Goal: Navigation & Orientation: Understand site structure

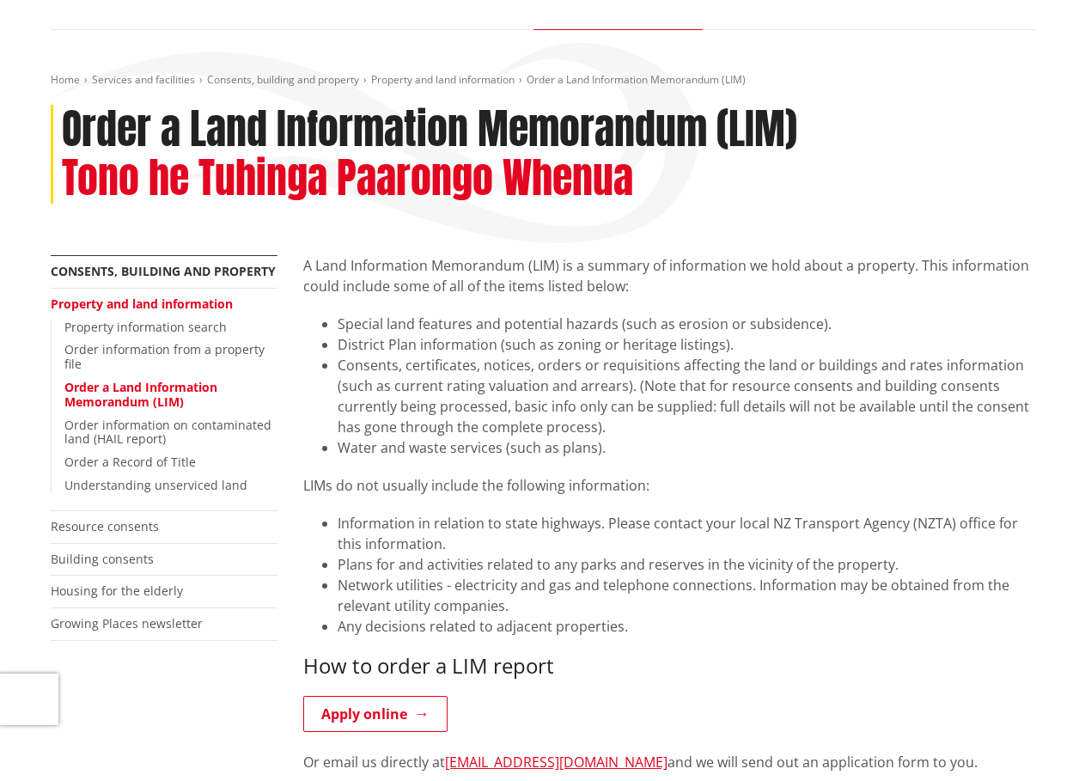
scroll to position [172, 0]
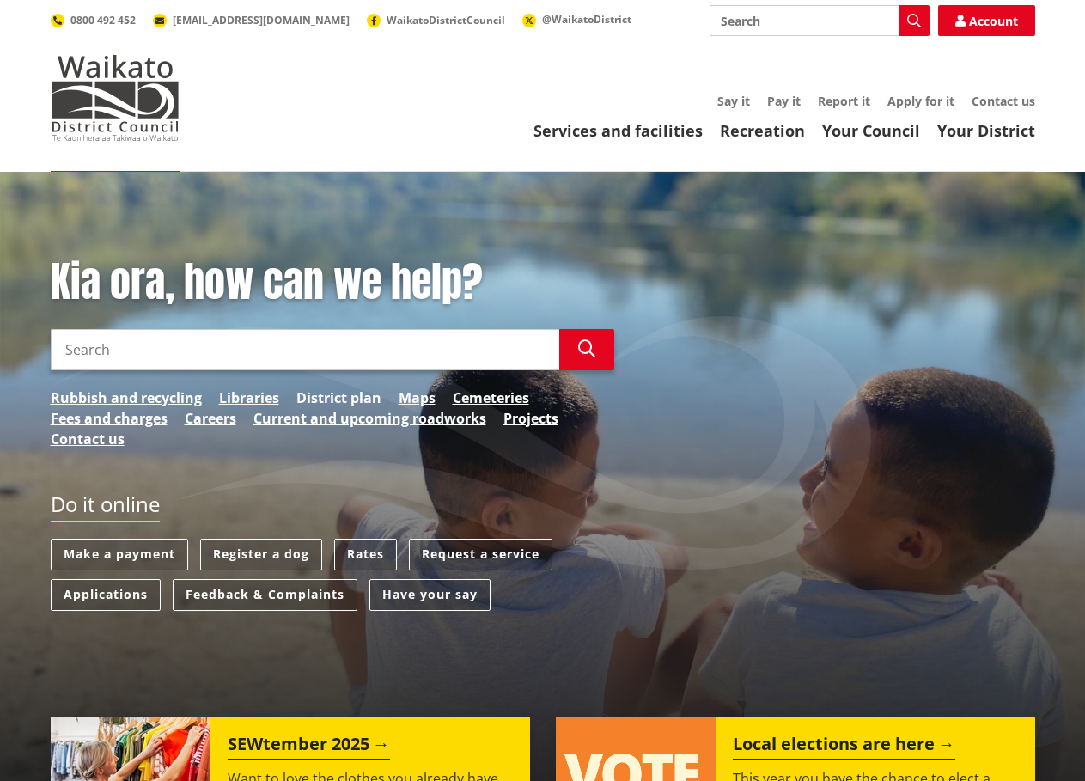
click at [311, 391] on link "District plan" at bounding box center [338, 397] width 85 height 21
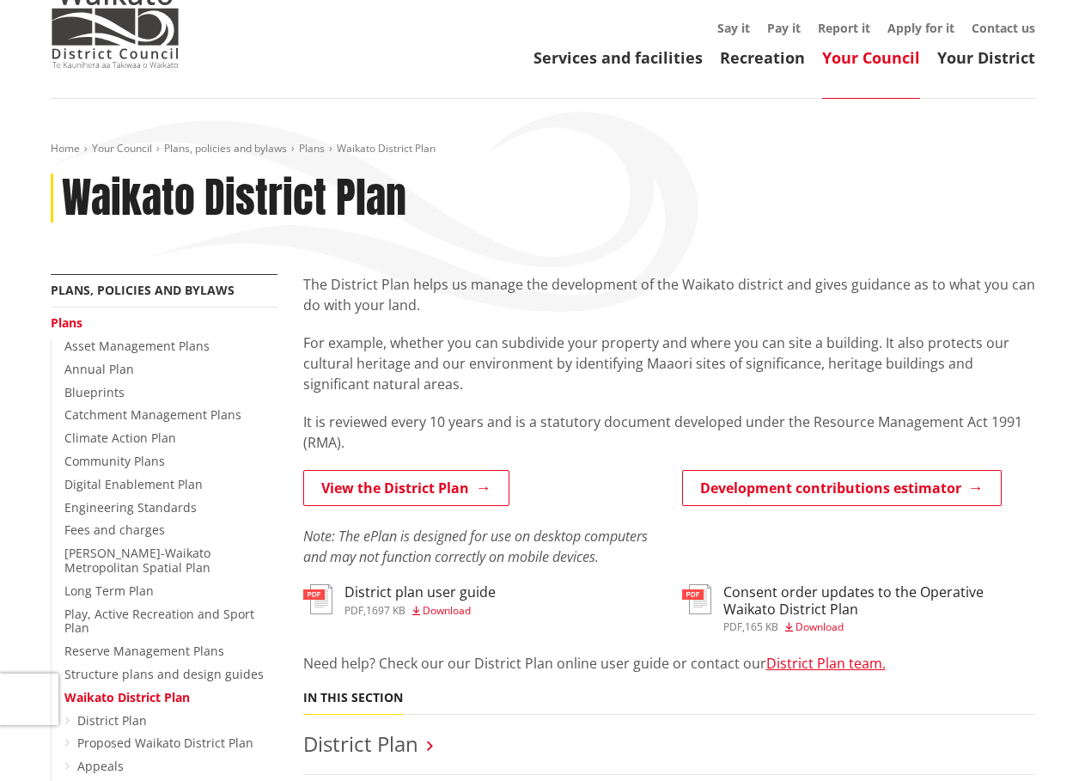
scroll to position [172, 0]
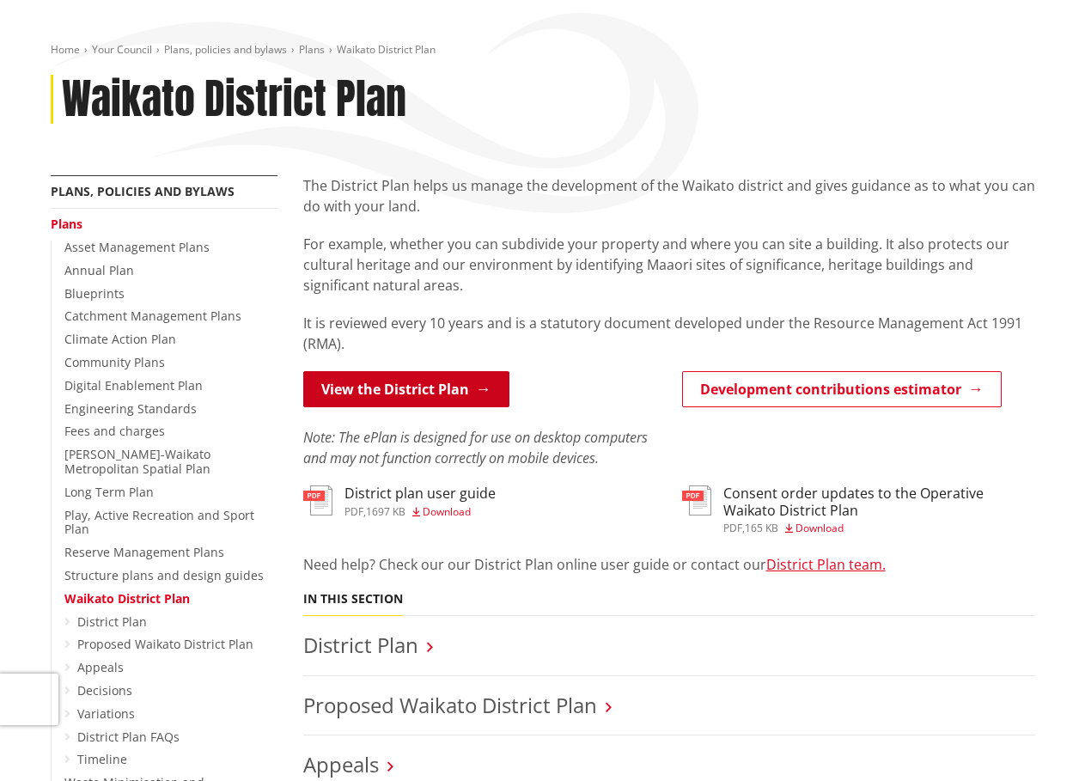
click at [389, 391] on link "View the District Plan" at bounding box center [406, 389] width 206 height 36
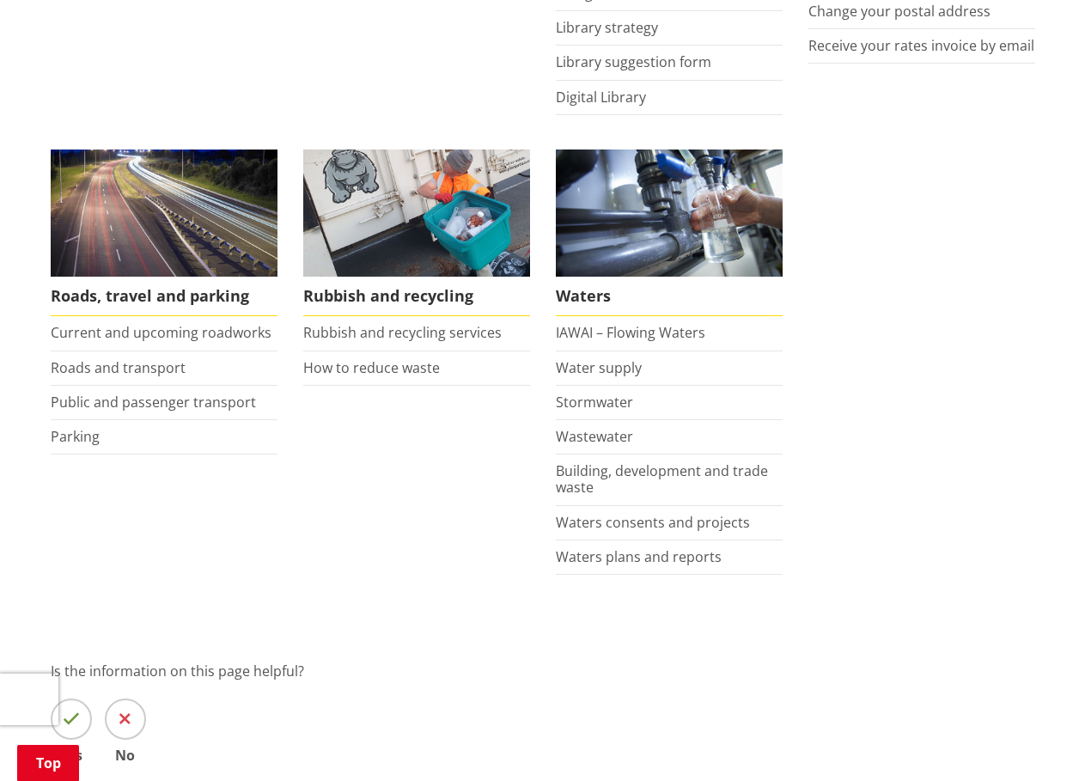
scroll to position [1202, 0]
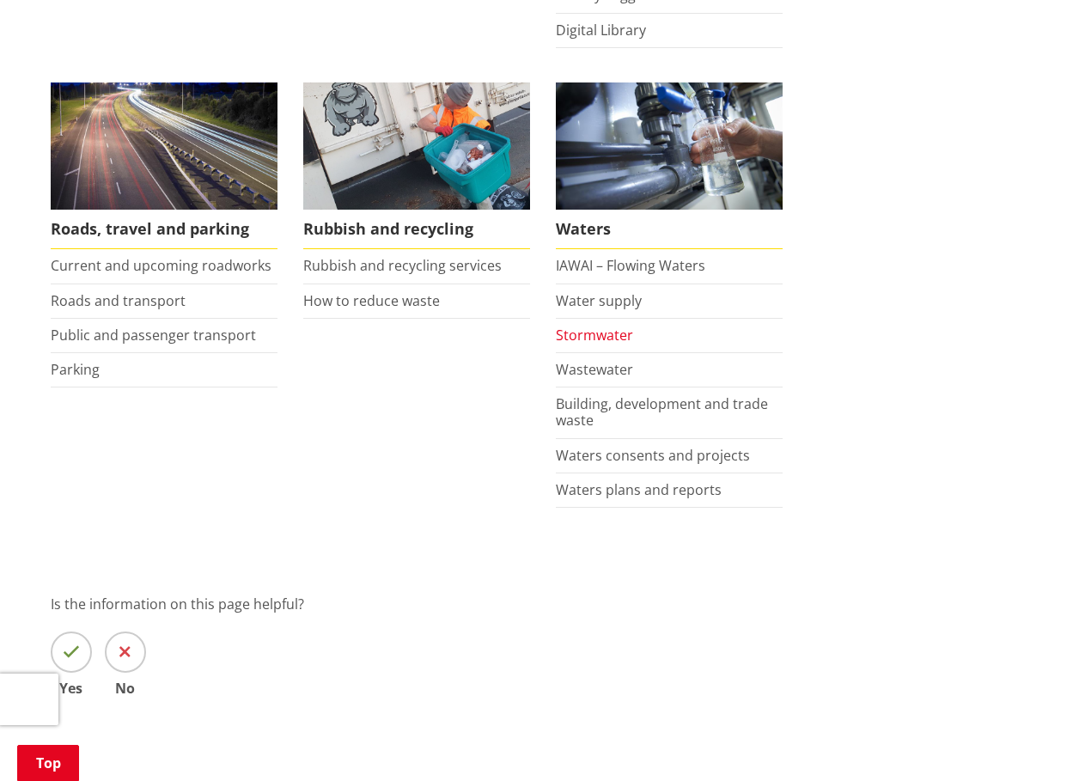
click at [594, 332] on link "Stormwater" at bounding box center [594, 334] width 77 height 19
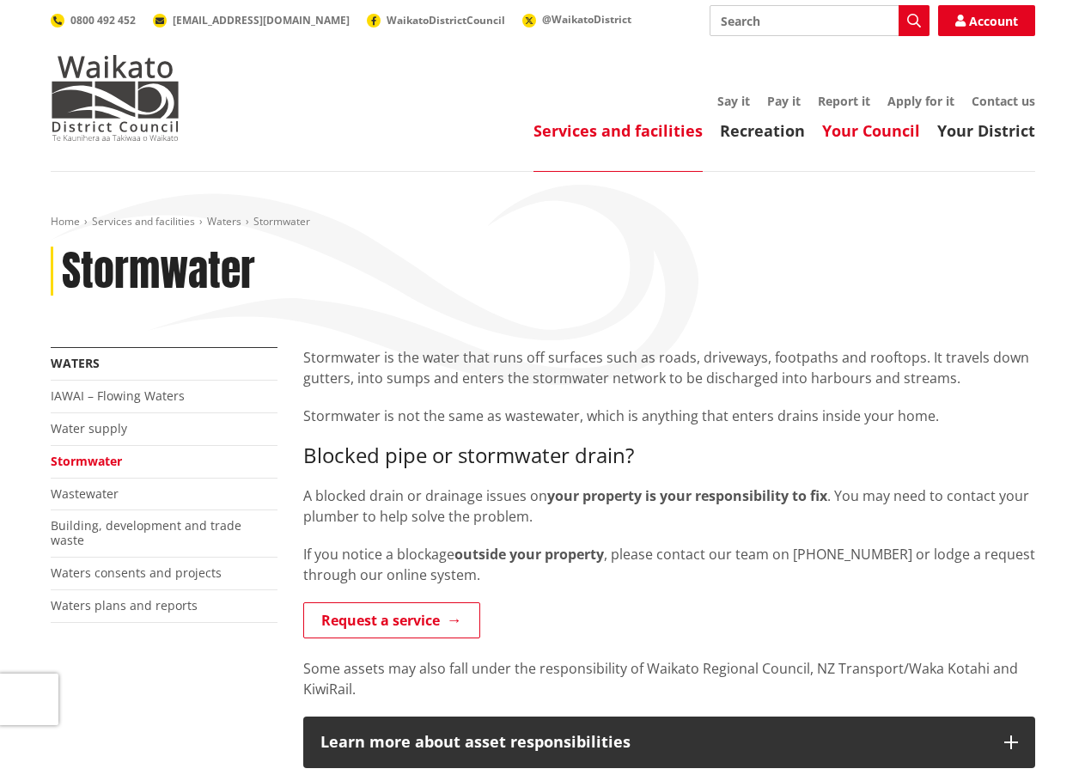
click at [874, 134] on link "Your Council" at bounding box center [871, 130] width 98 height 21
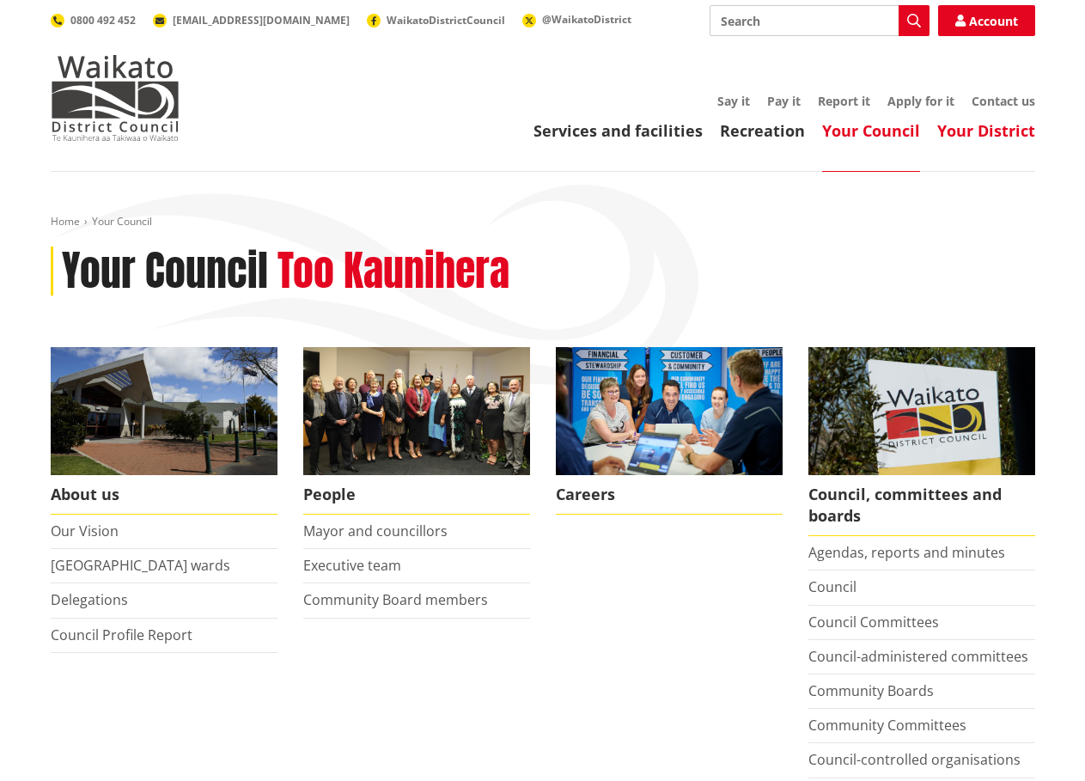
click at [965, 125] on link "Your District" at bounding box center [986, 130] width 98 height 21
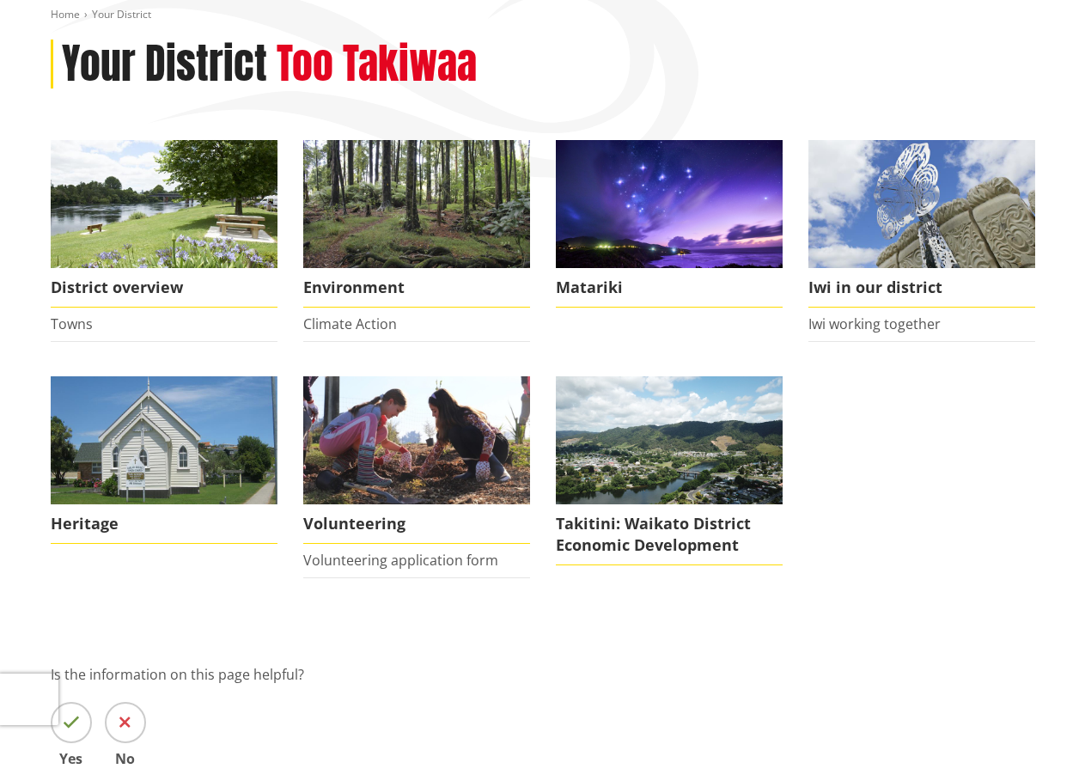
scroll to position [86, 0]
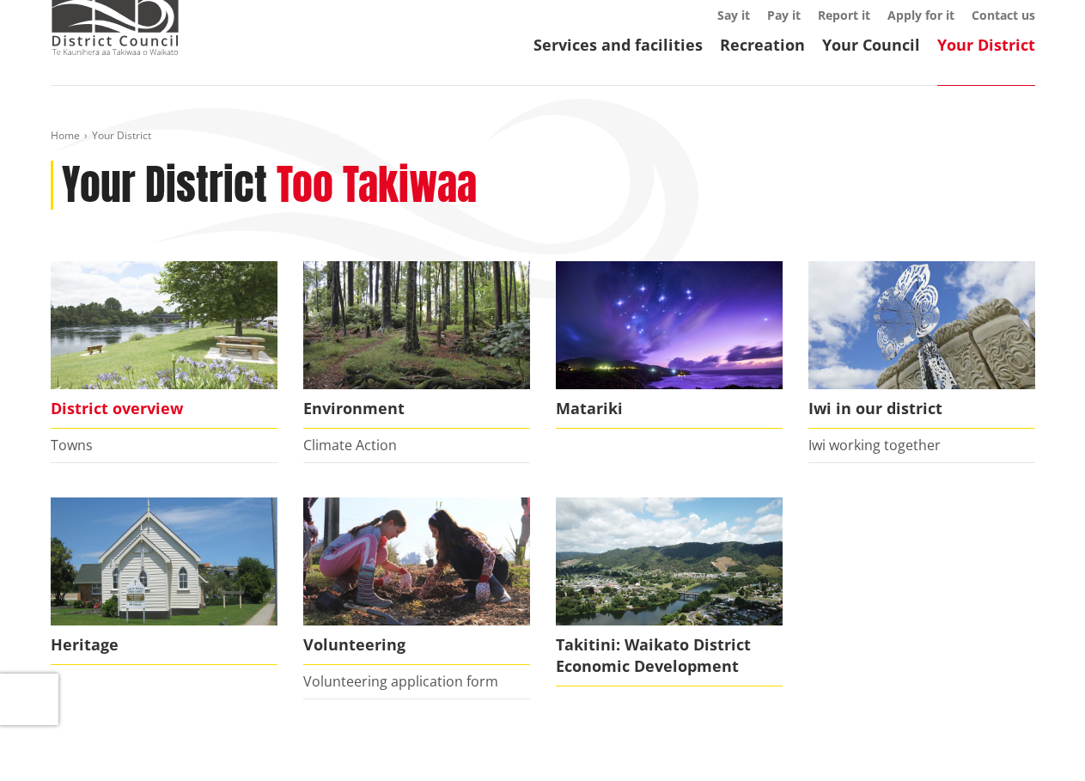
click at [151, 409] on span "District overview" at bounding box center [164, 409] width 227 height 40
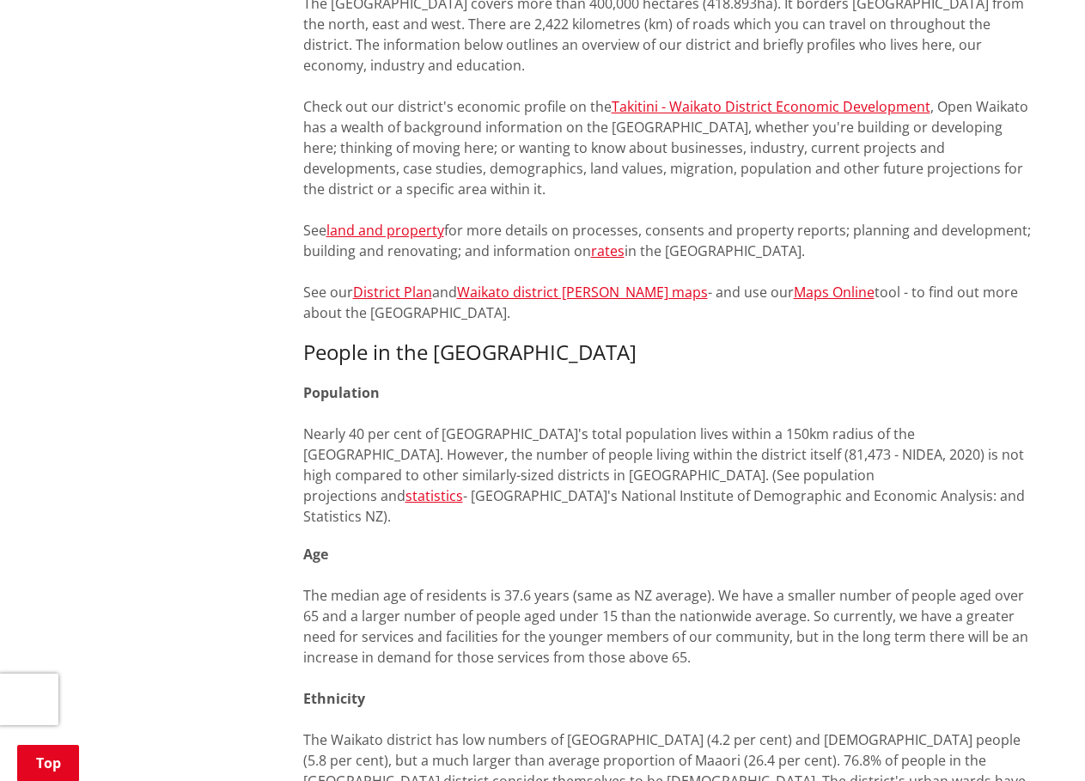
scroll to position [859, 0]
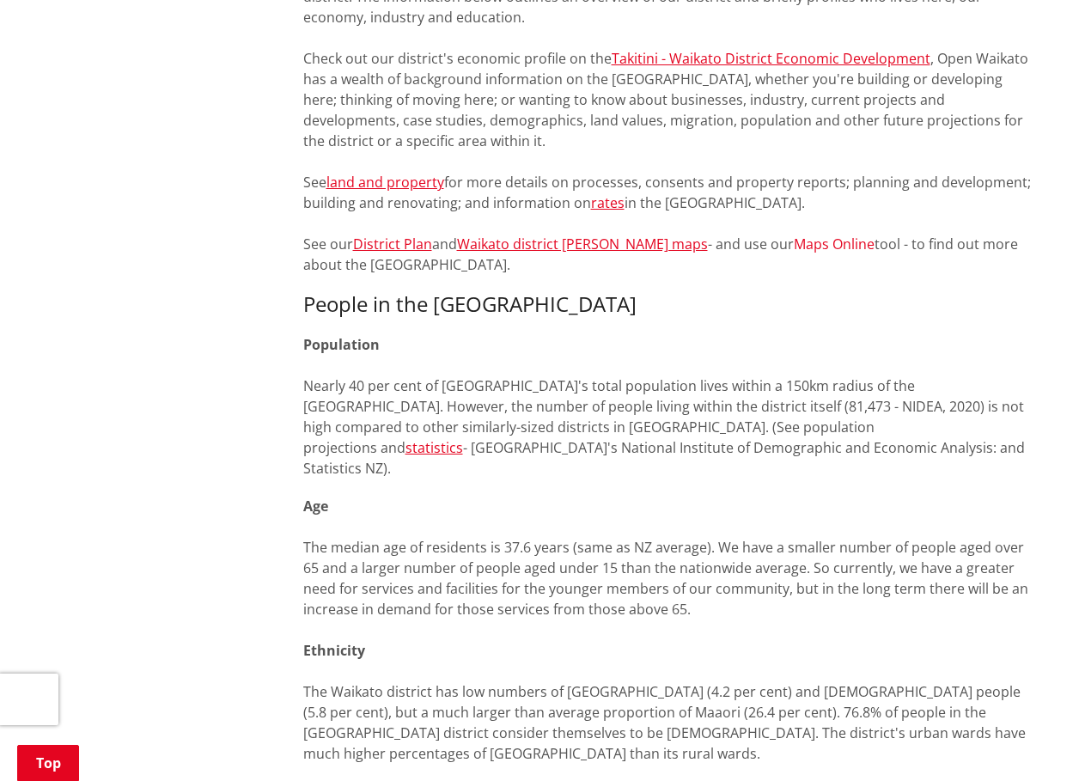
click at [794, 240] on link "Maps Online" at bounding box center [834, 243] width 81 height 19
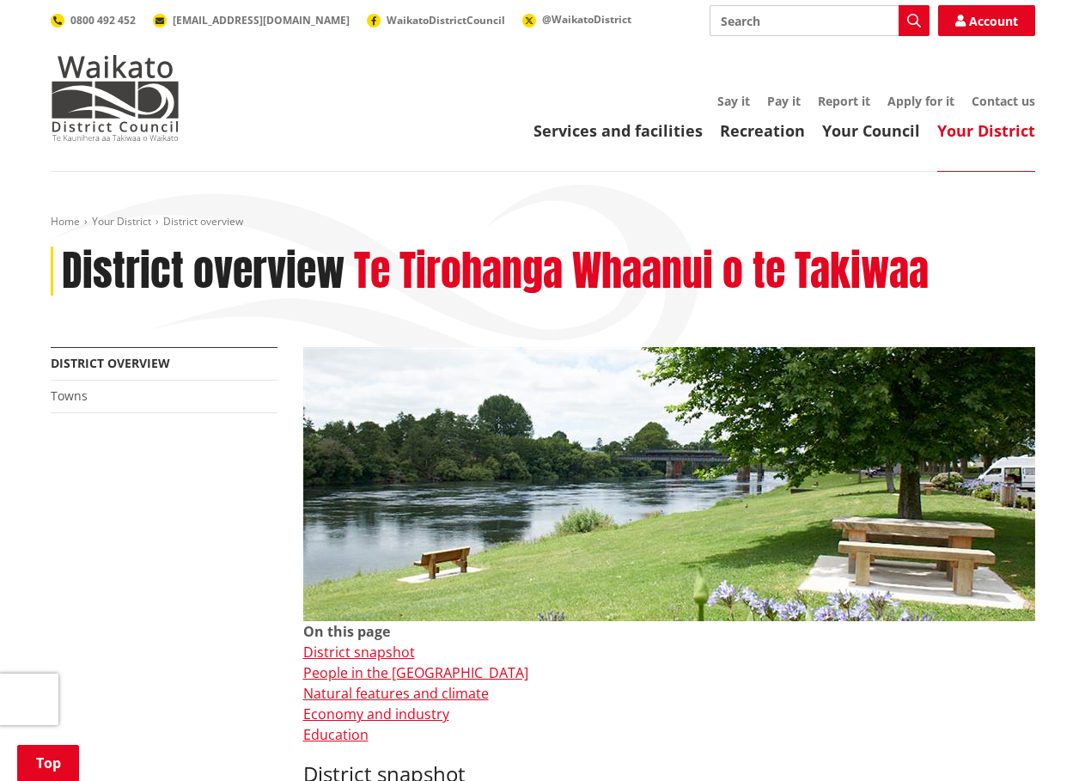
scroll to position [858, 0]
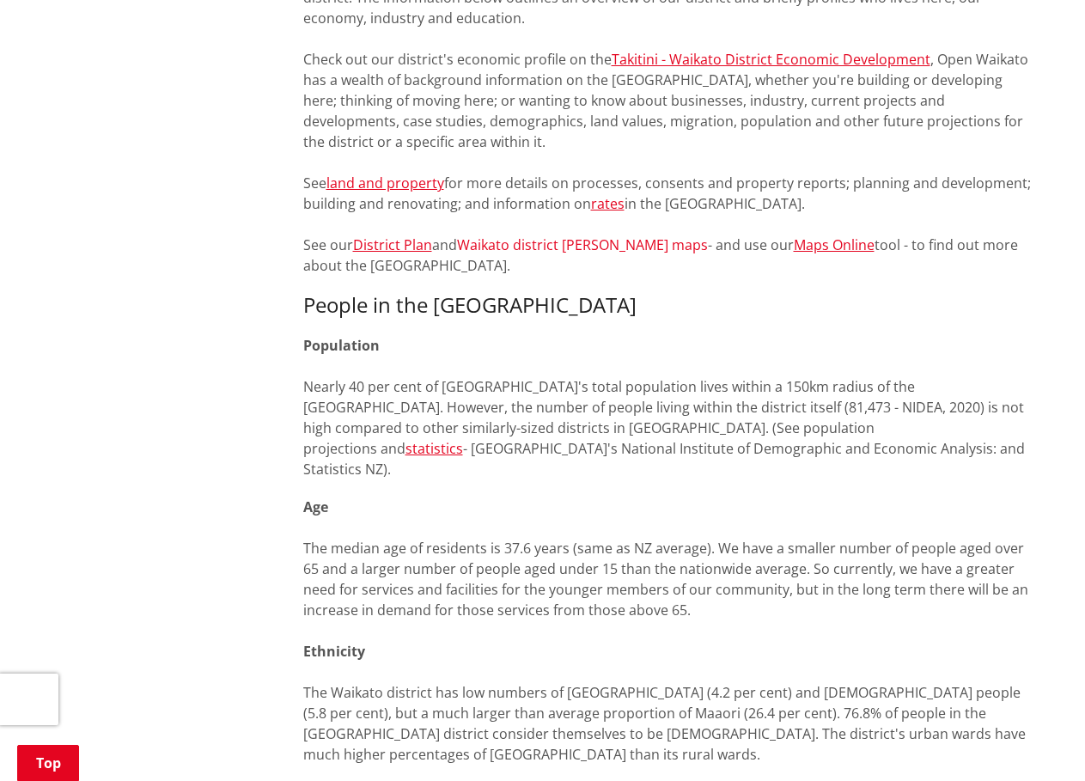
click at [508, 245] on link "Waikato district [PERSON_NAME] maps" at bounding box center [582, 244] width 251 height 19
